Goal: Task Accomplishment & Management: Manage account settings

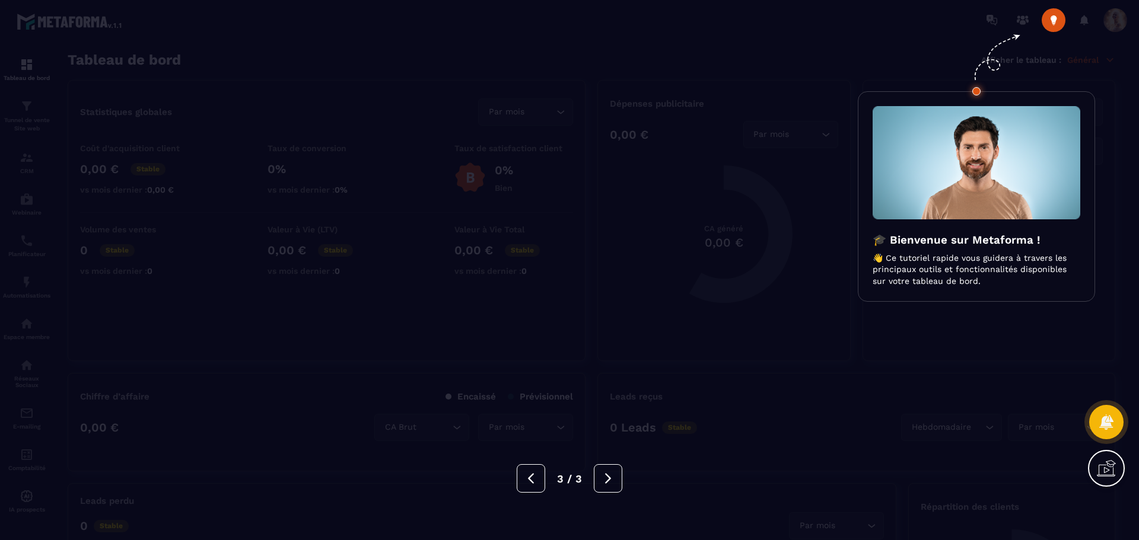
click at [613, 482] on icon at bounding box center [608, 478] width 13 height 13
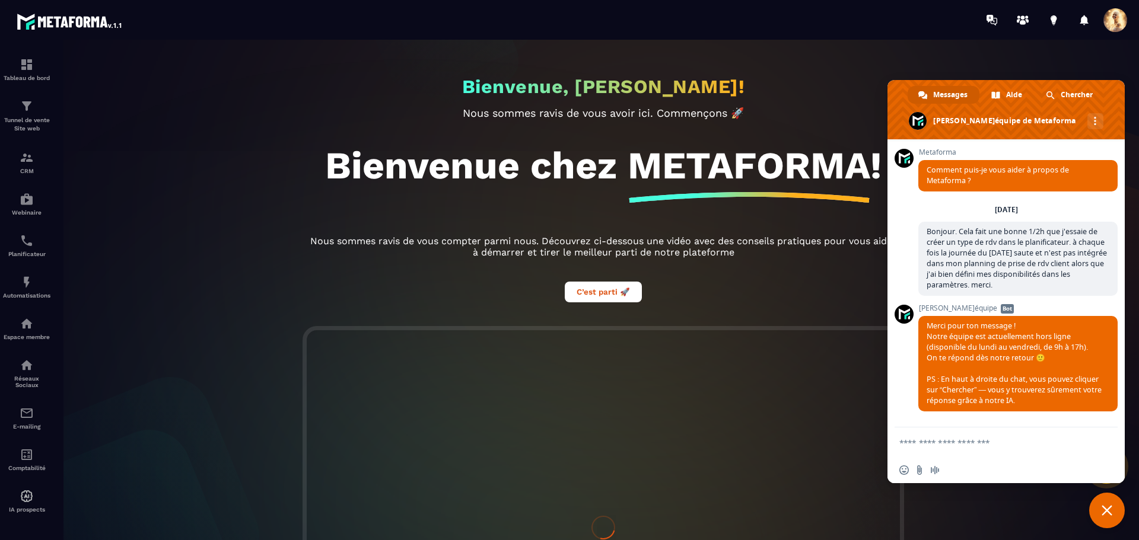
scroll to position [1845, 0]
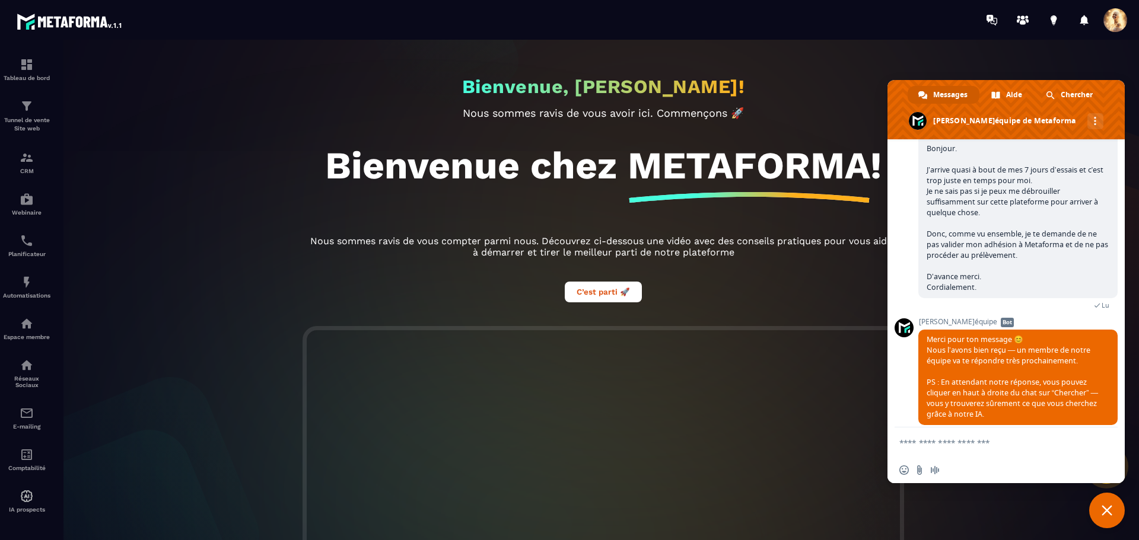
click at [998, 444] on textarea "Entrez votre message..." at bounding box center [994, 443] width 190 height 30
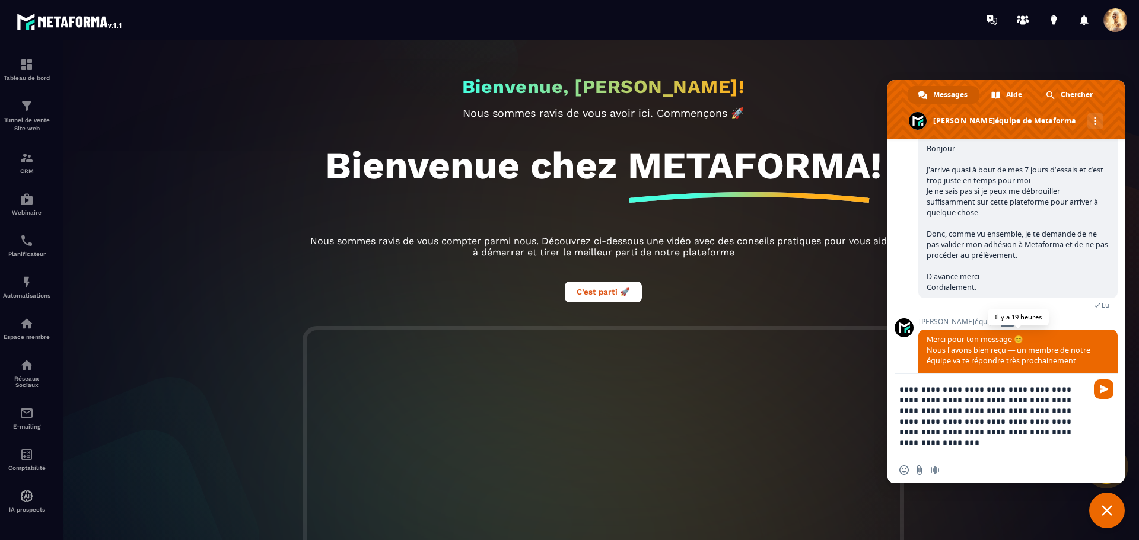
type textarea "**********"
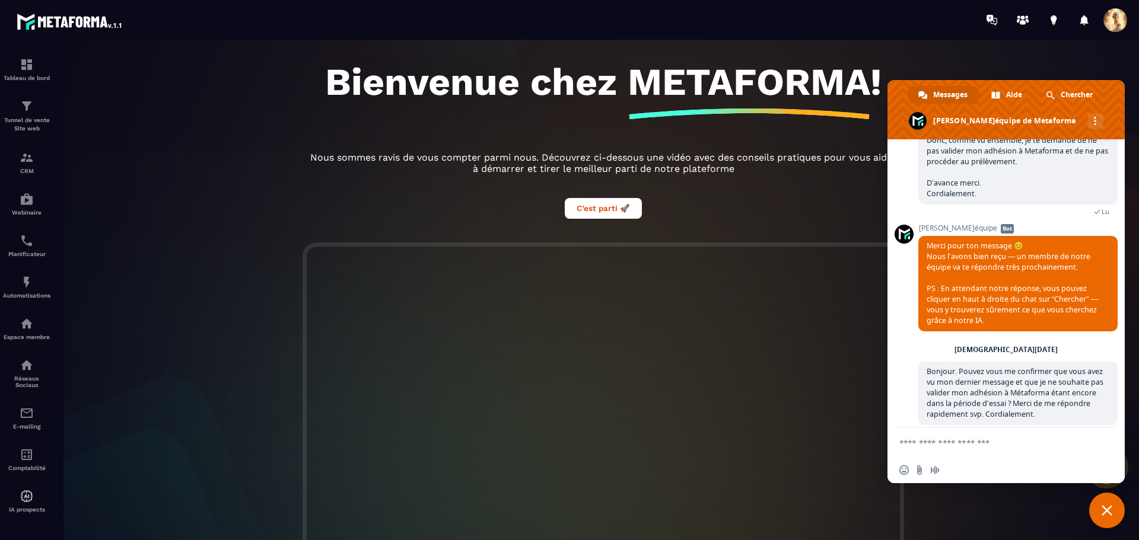
scroll to position [0, 0]
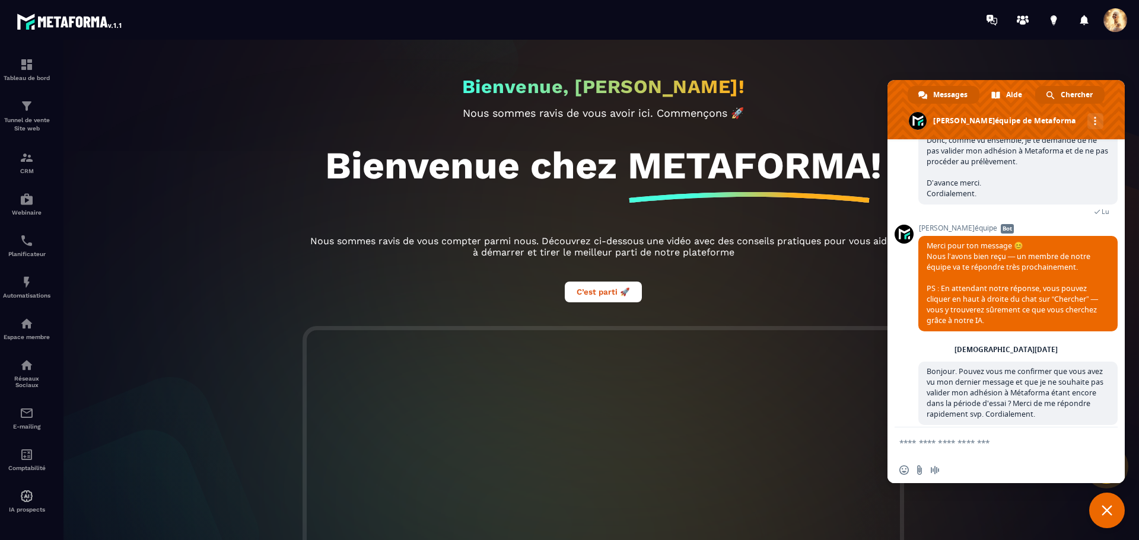
click at [1068, 93] on span "Chercher" at bounding box center [1077, 95] width 32 height 18
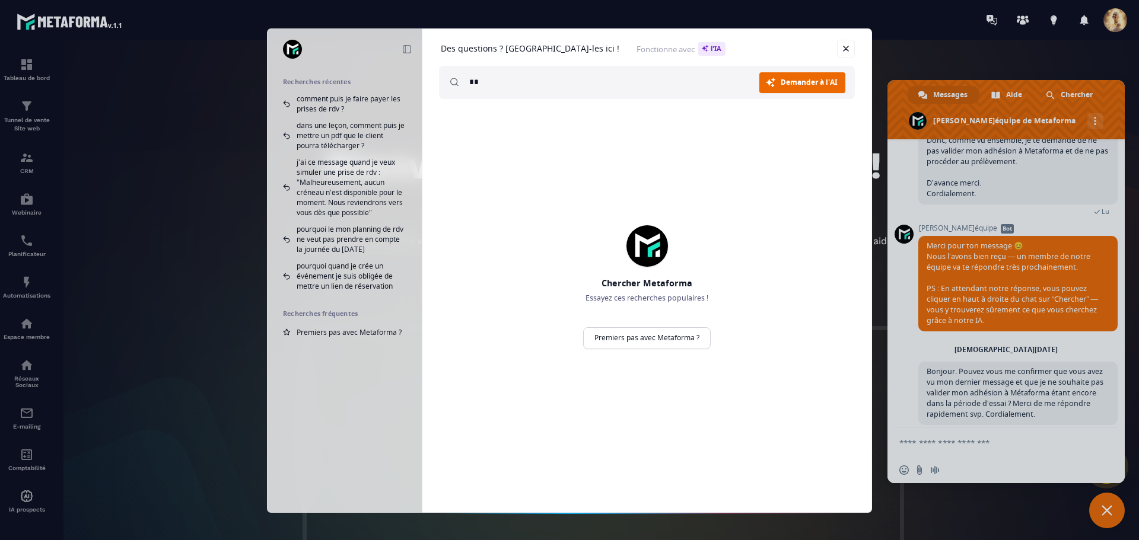
type input "*"
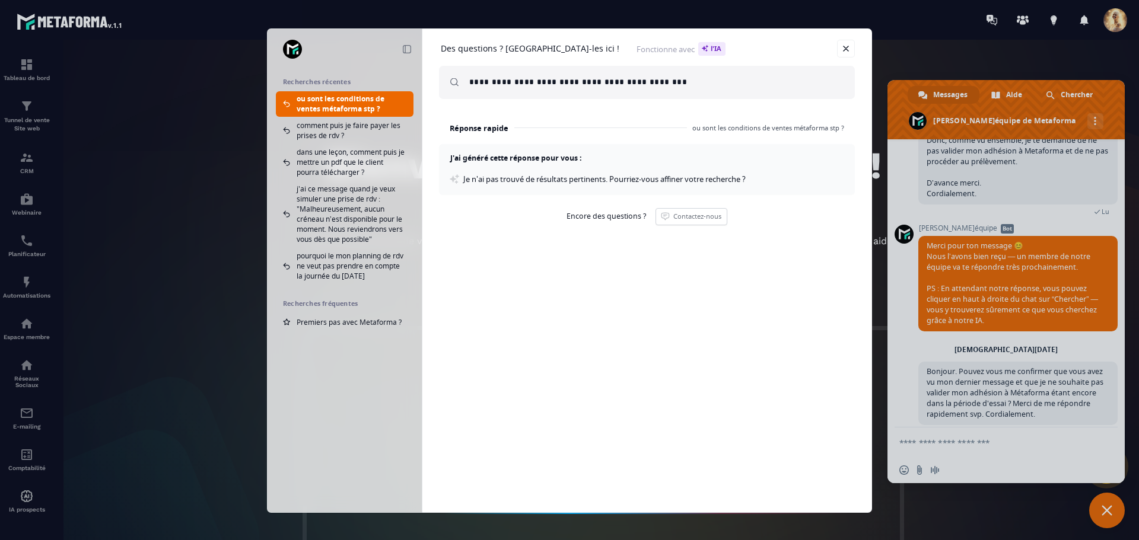
click at [648, 80] on input "**********" at bounding box center [657, 82] width 376 height 33
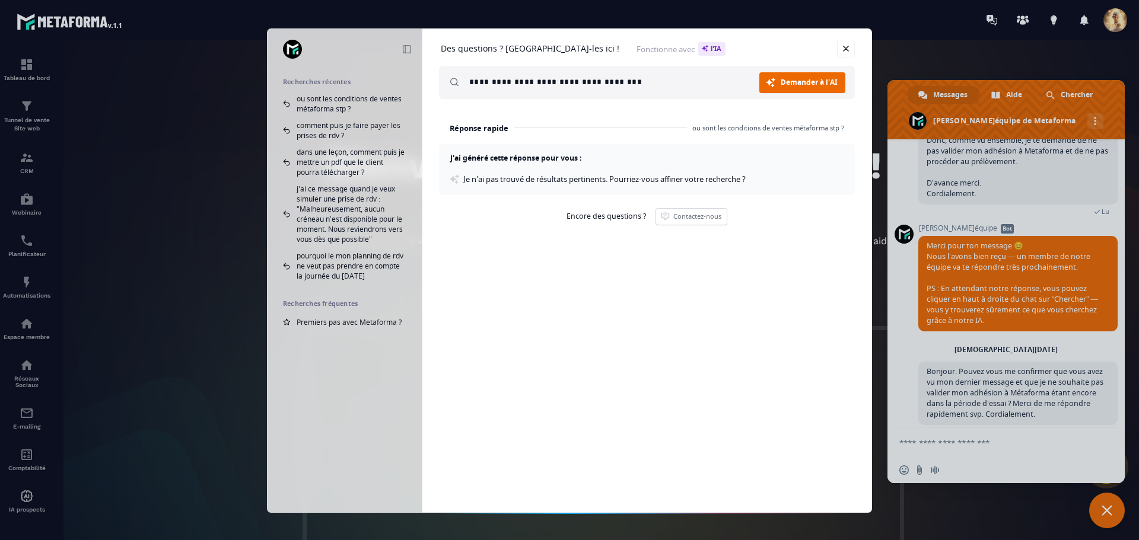
type input "**********"
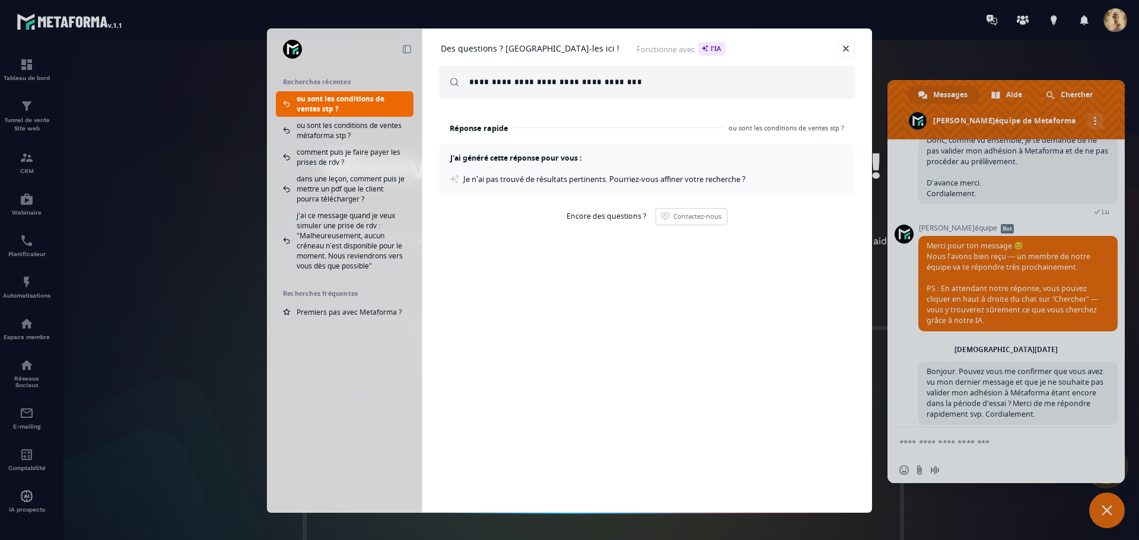
drag, startPoint x: 846, startPoint y: 47, endPoint x: 854, endPoint y: 51, distance: 8.5
click at [847, 48] on link at bounding box center [846, 49] width 18 height 18
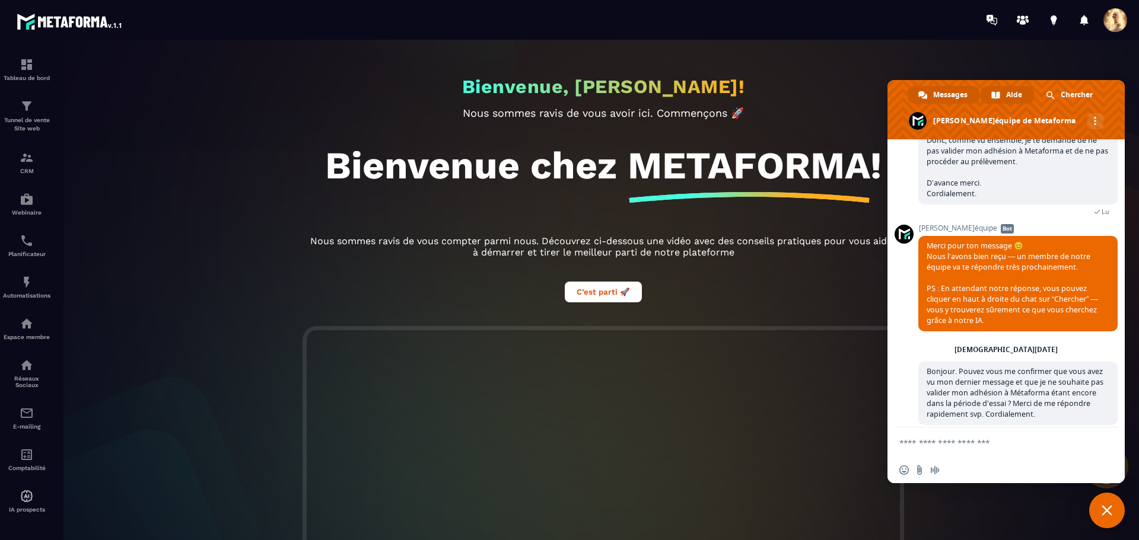
click at [1002, 96] on link "Aide" at bounding box center [1007, 95] width 53 height 18
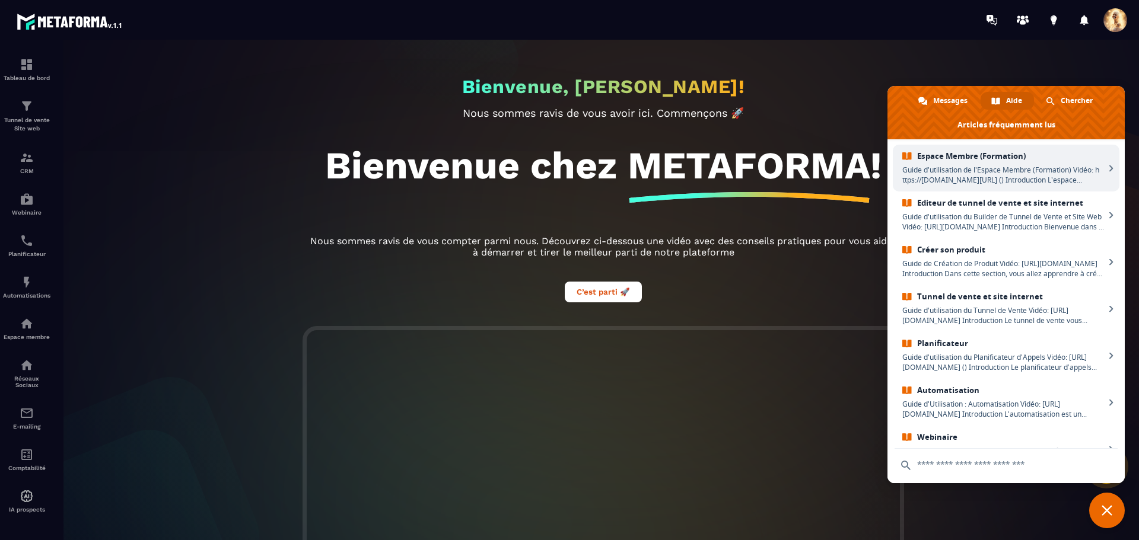
click at [117, 262] on div "Bienvenue, [PERSON_NAME]! Nous sommes ravis de vous avoir ici. Commençons 🚀 Bie…" at bounding box center [603, 290] width 1095 height 501
click at [65, 19] on img at bounding box center [70, 21] width 107 height 21
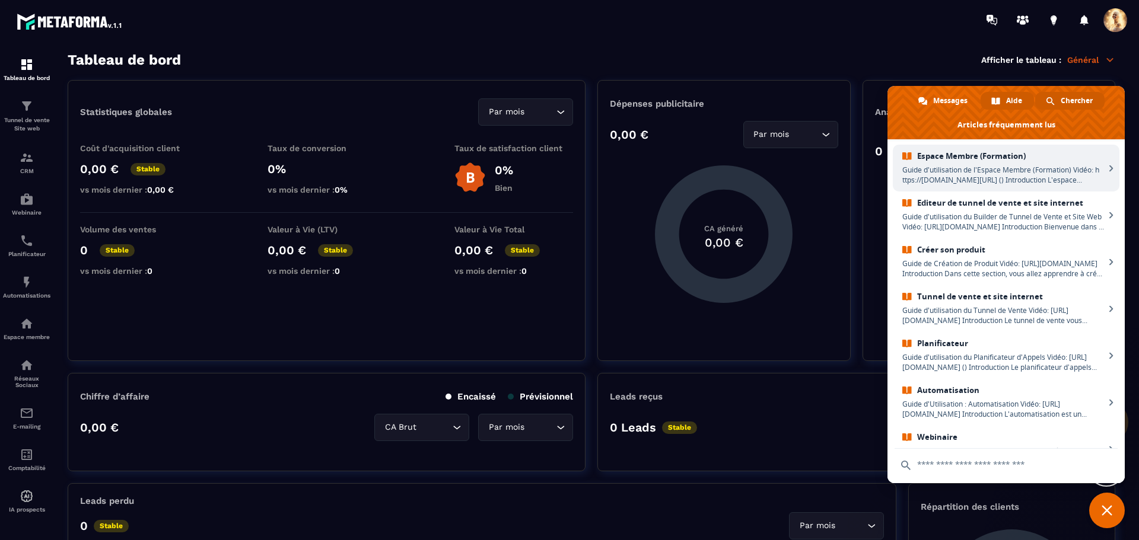
scroll to position [831, 0]
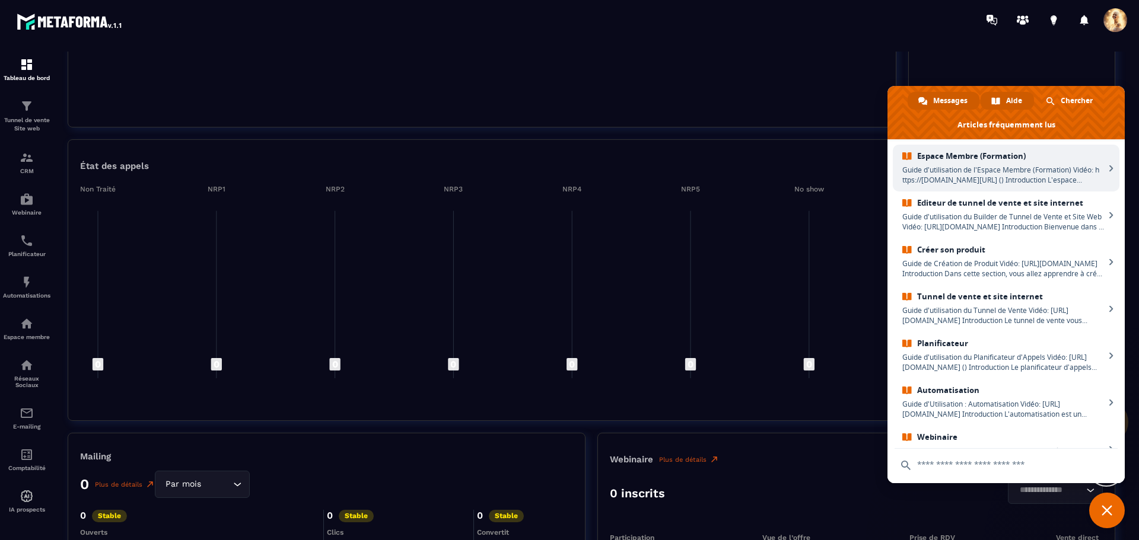
click at [947, 94] on span "Messages" at bounding box center [950, 101] width 34 height 18
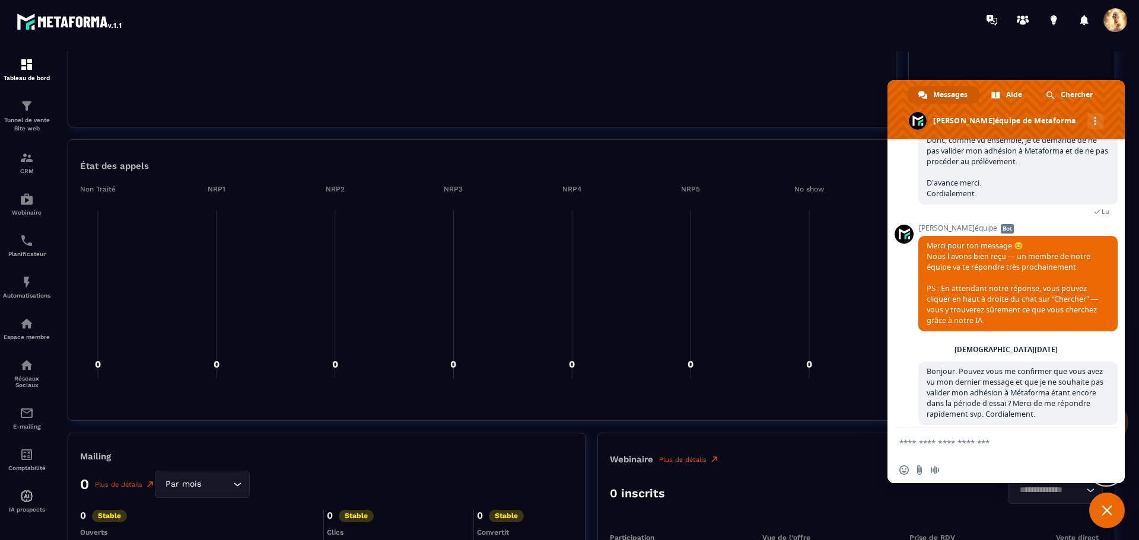
click at [750, 83] on div "Activités Plus de détails Closers Setters Top 0 Closers Par mois Loading..." at bounding box center [482, 19] width 829 height 217
click at [1101, 507] on span "Fermer le chat" at bounding box center [1107, 511] width 36 height 36
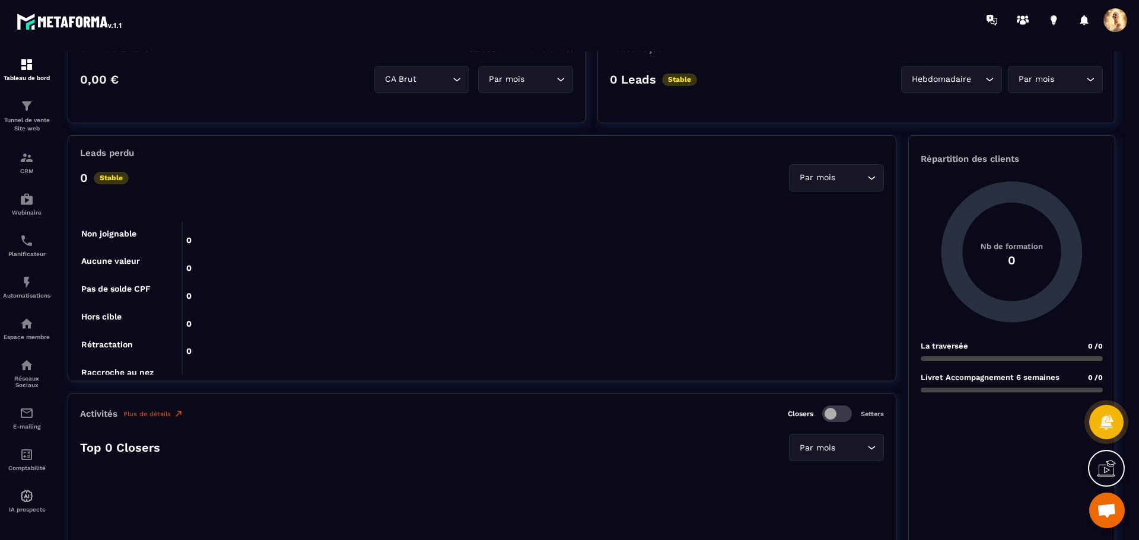
scroll to position [236, 0]
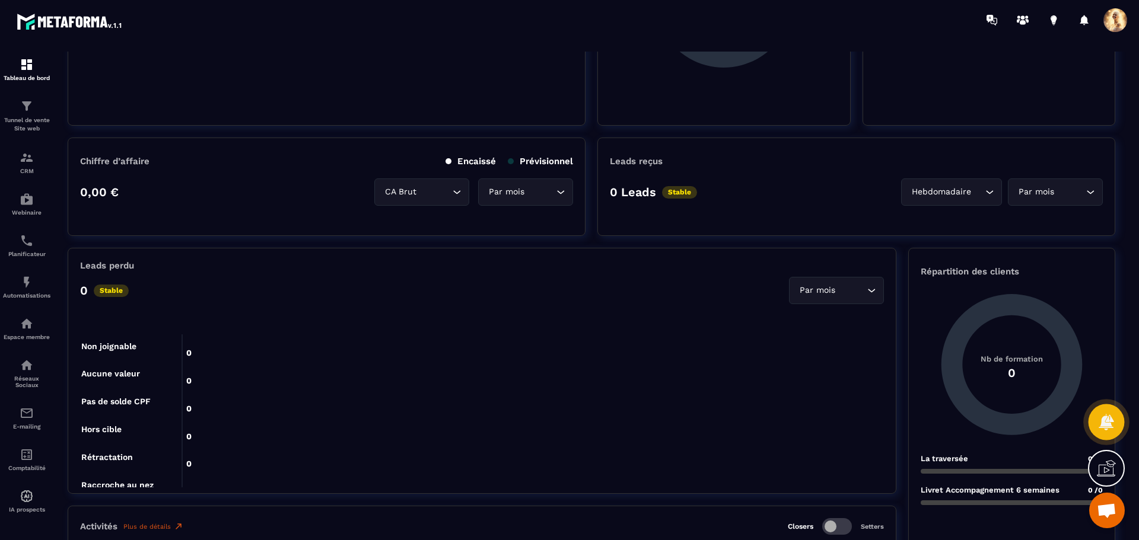
click at [1108, 415] on icon at bounding box center [1105, 421] width 17 height 17
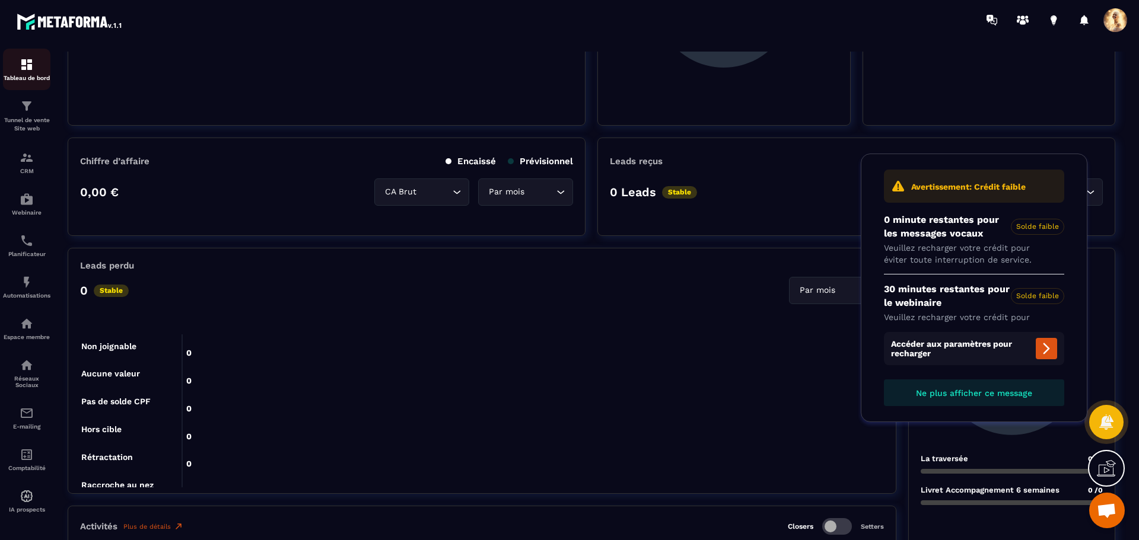
click at [28, 66] on img at bounding box center [27, 65] width 14 height 14
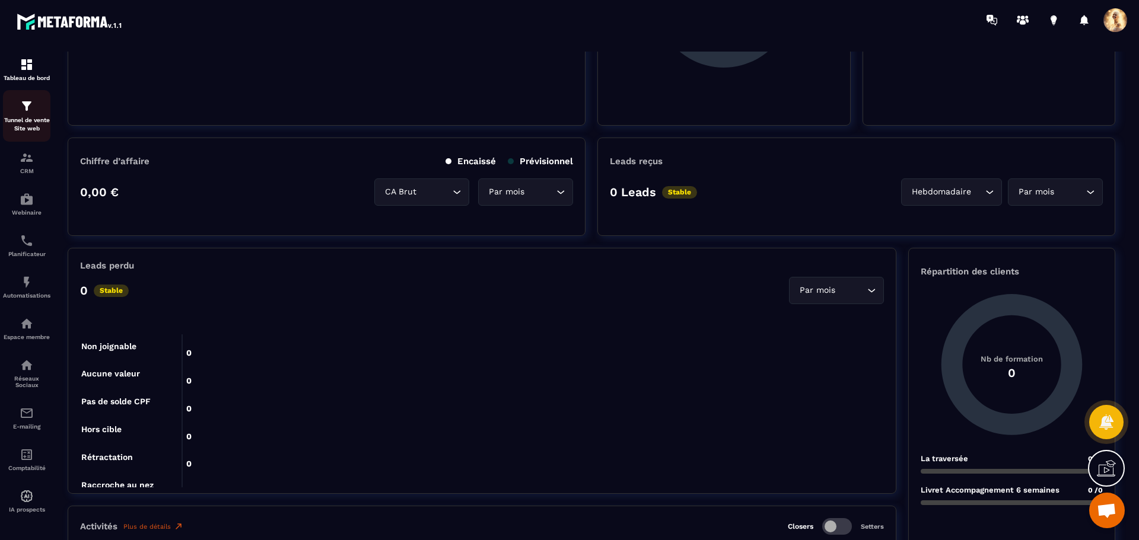
click at [19, 113] on div "Tunnel de vente Site web" at bounding box center [26, 116] width 47 height 34
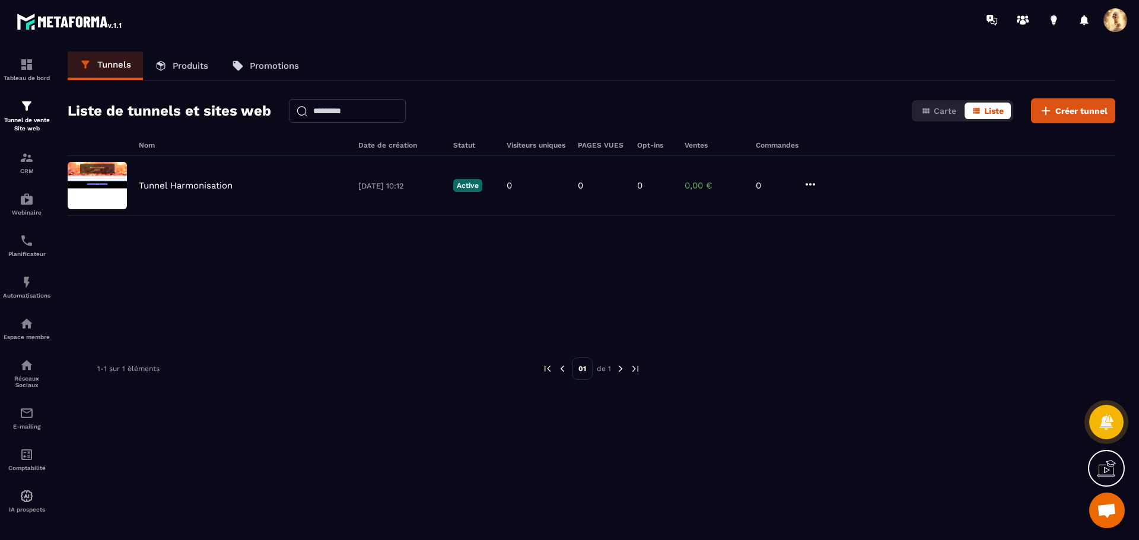
click at [1126, 18] on span at bounding box center [1115, 20] width 24 height 24
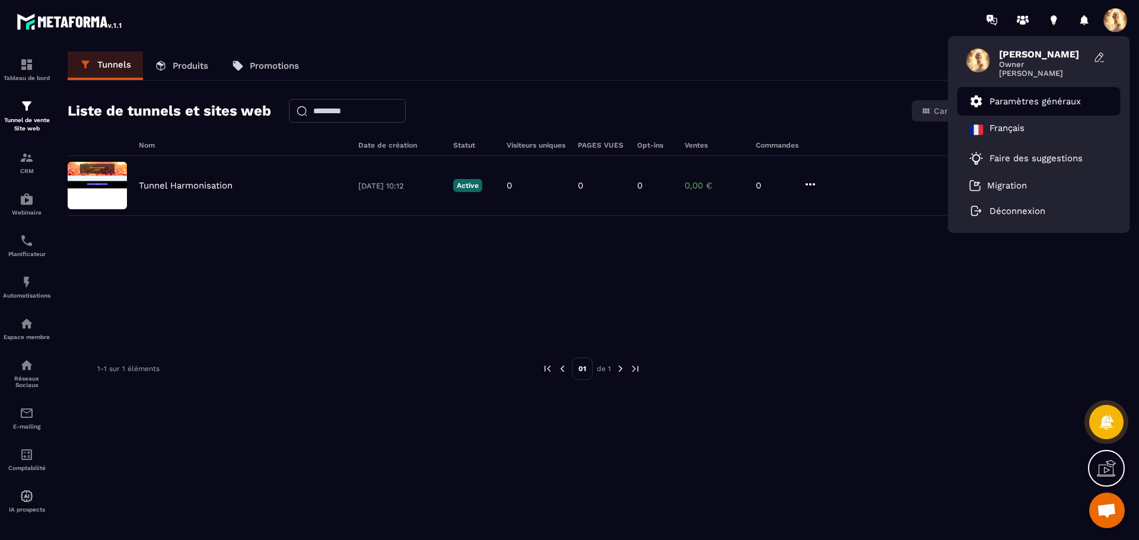
click at [1046, 97] on p "Paramètres généraux" at bounding box center [1034, 101] width 91 height 11
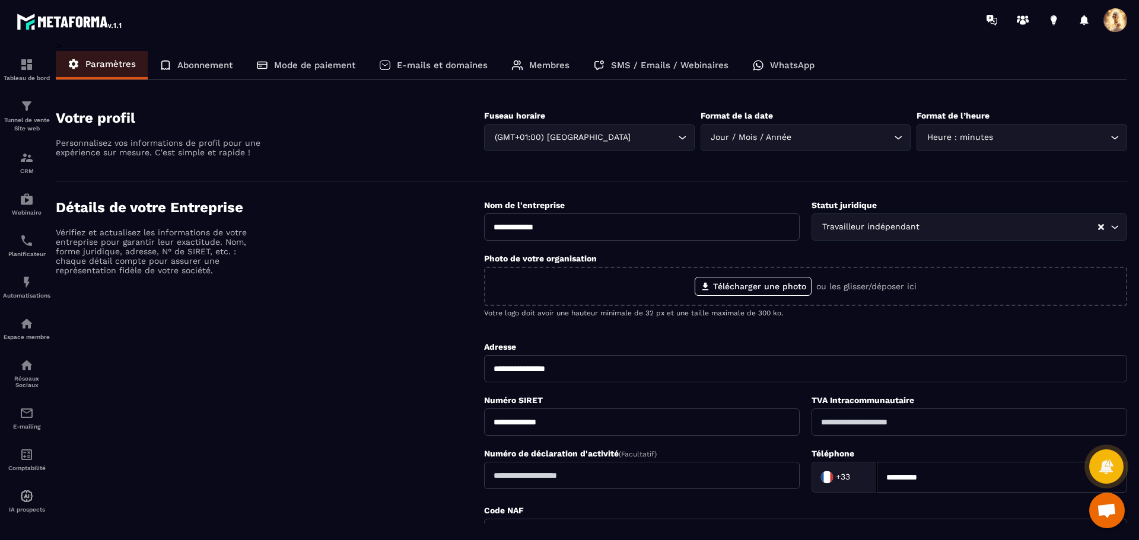
click at [197, 65] on p "Abonnement" at bounding box center [204, 65] width 55 height 11
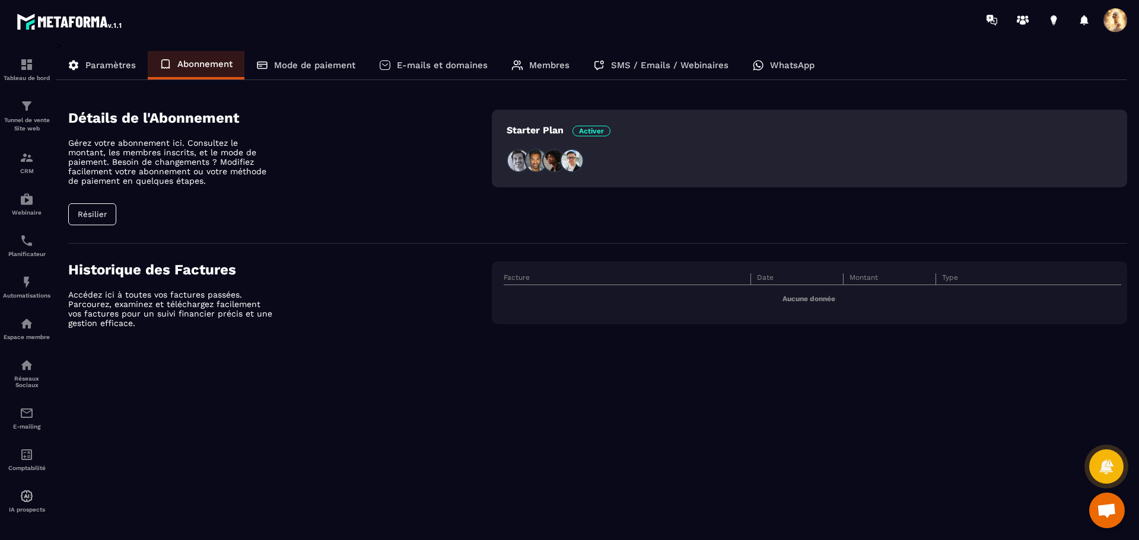
click at [309, 65] on p "Mode de paiement" at bounding box center [314, 65] width 81 height 11
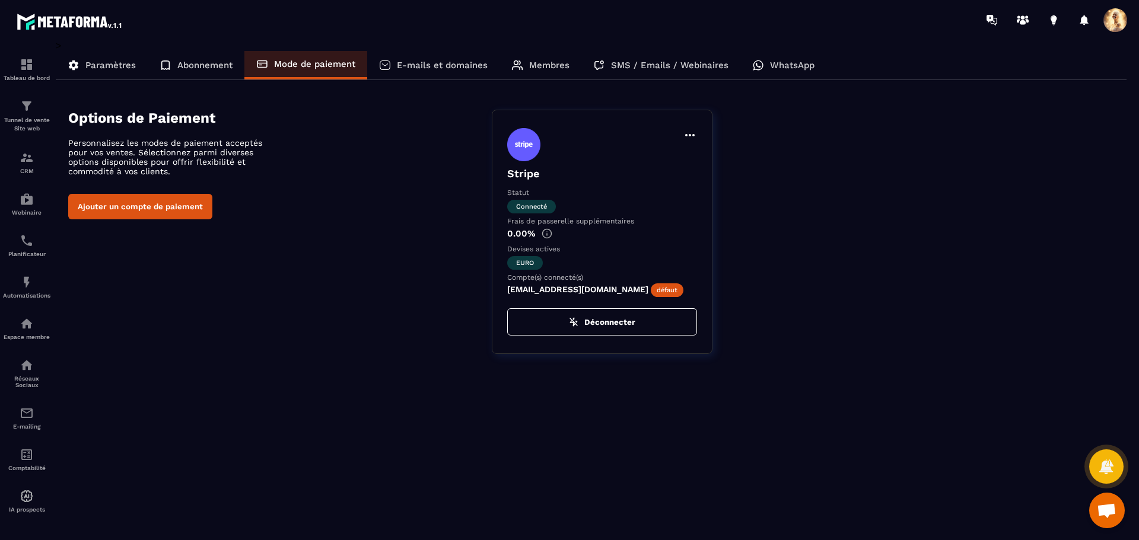
click at [623, 317] on button "Déconnecter" at bounding box center [602, 321] width 190 height 27
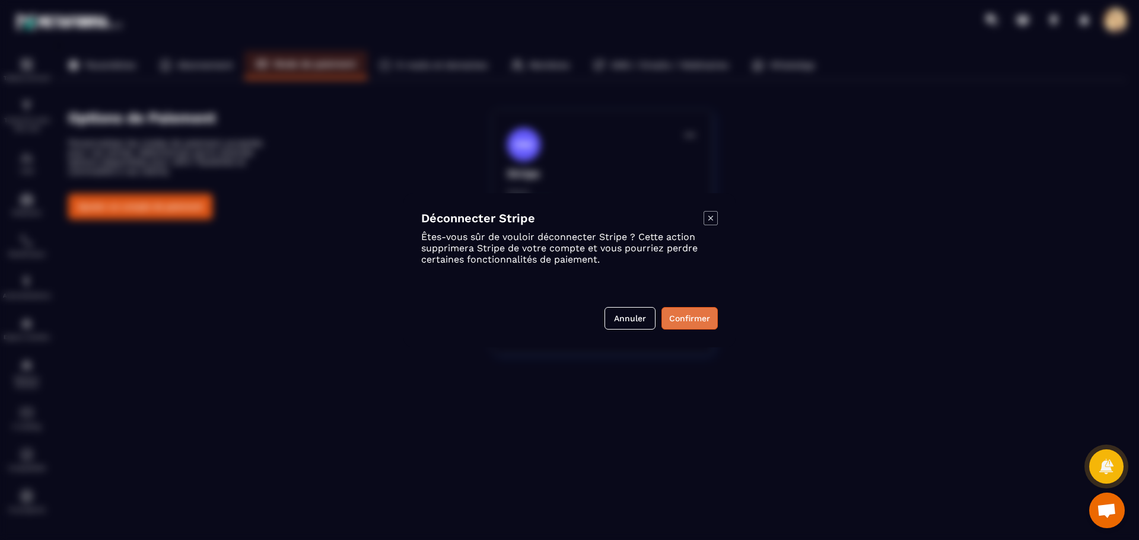
click at [709, 316] on button "Confirmer" at bounding box center [689, 318] width 56 height 23
